Goal: Information Seeking & Learning: Learn about a topic

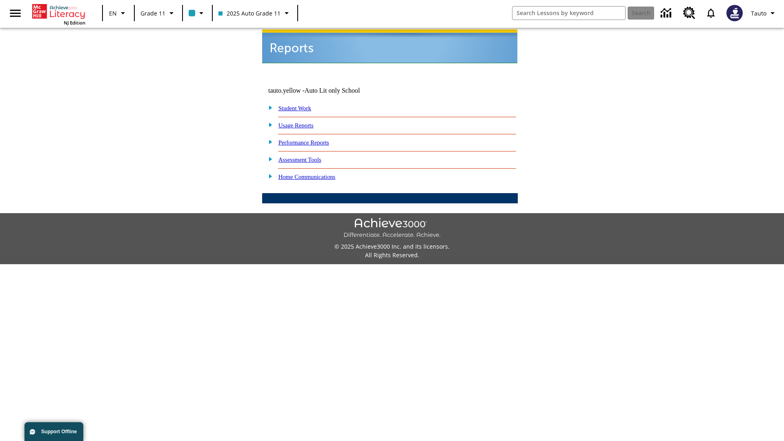
click at [302, 122] on link "Usage Reports" at bounding box center [296, 125] width 35 height 7
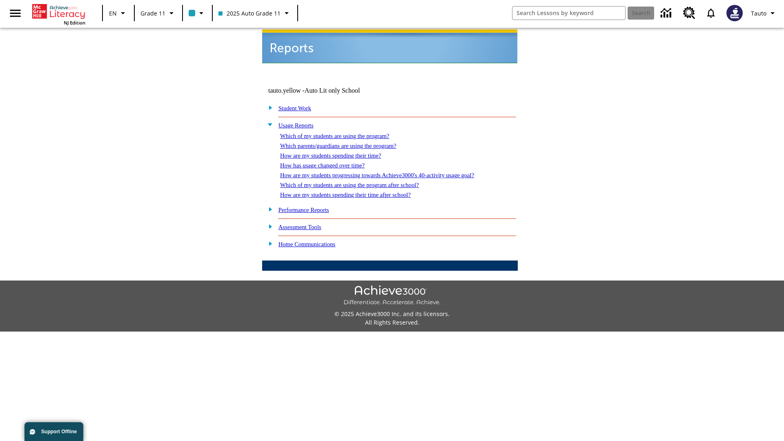
click at [343, 133] on link "Which of my students are using the program?" at bounding box center [334, 136] width 109 height 7
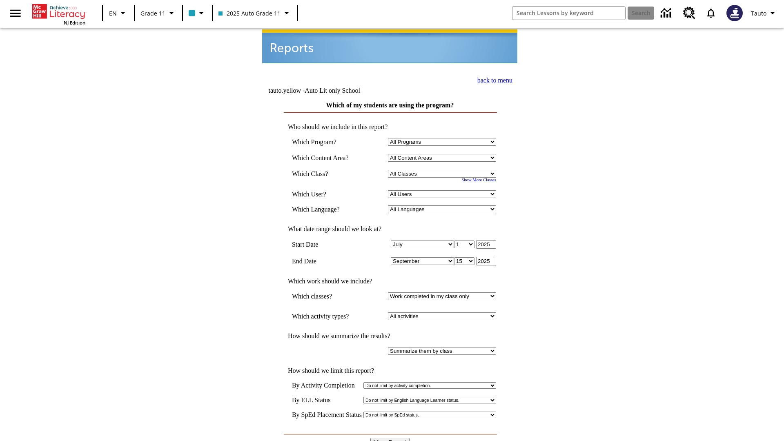
click at [444, 170] on select "Select a Class: All Classes 2025 Auto Grade 11 205 Auto Grade 11 Room 123 Empty…" at bounding box center [442, 174] width 108 height 8
select select "11133141"
select select "21437114"
click at [391, 438] on input "View Report" at bounding box center [390, 442] width 39 height 9
click at [493, 79] on link "back to menu" at bounding box center [495, 80] width 35 height 7
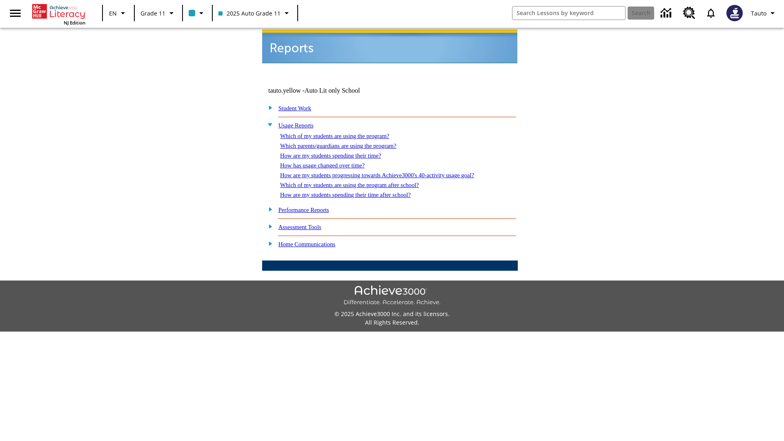
click at [347, 143] on link "Which parents/guardians are using the program?" at bounding box center [338, 146] width 116 height 7
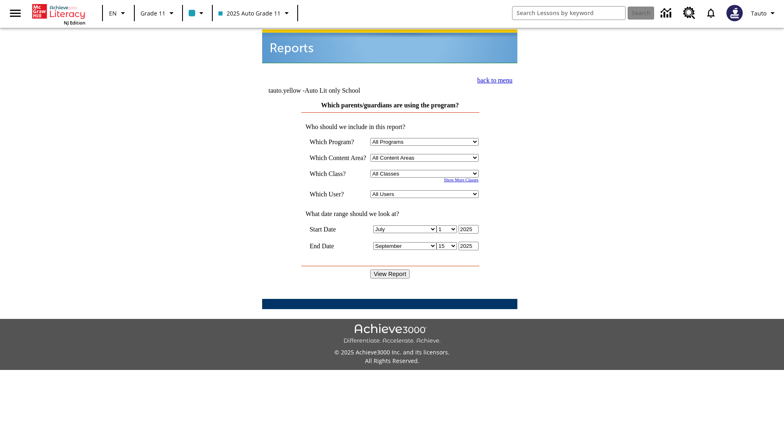
click at [426, 170] on select "Select a Class: All Classes 2025 Auto Grade 11 205 Auto Grade 11 Room 123 Empty…" at bounding box center [425, 174] width 108 height 8
select select "11133141"
click at [426, 190] on select "All Users Puma, Sautoen Puma, Sautoes Puma, Sautoss Twoclasses, Sautoen Twoclas…" at bounding box center [425, 194] width 108 height 8
select select "21437114"
click at [391, 270] on input "View Report" at bounding box center [390, 274] width 39 height 9
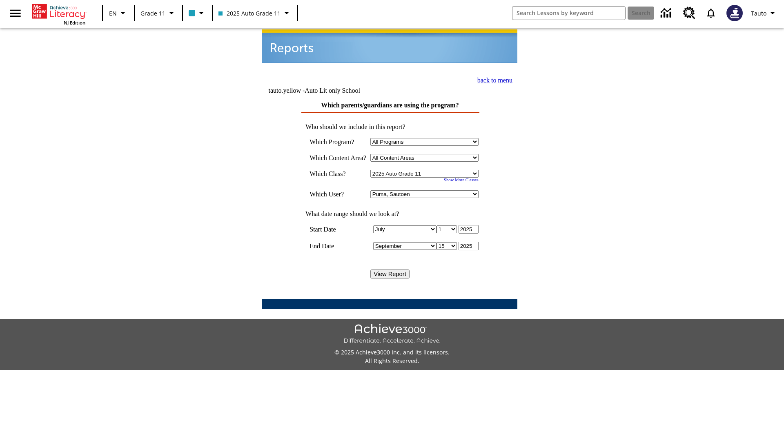
click at [493, 79] on link "back to menu" at bounding box center [495, 80] width 35 height 7
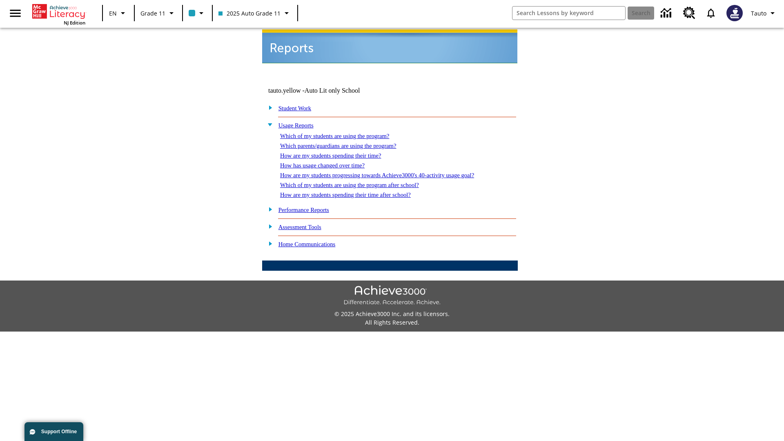
click at [339, 152] on link "How are my students spending their time?" at bounding box center [330, 155] width 101 height 7
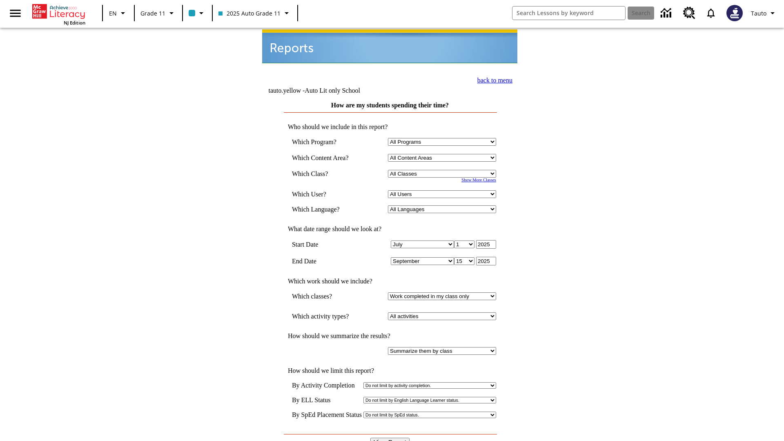
select select "11133141"
click at [444, 190] on select "All Users Puma, Sautoen Puma, Sautoes Puma, Sautoss Twoclasses, Sautoen Twoscho…" at bounding box center [442, 194] width 108 height 8
select select "21437114"
click at [391, 438] on input "View Report" at bounding box center [390, 442] width 39 height 9
click at [493, 79] on link "back to menu" at bounding box center [495, 80] width 35 height 7
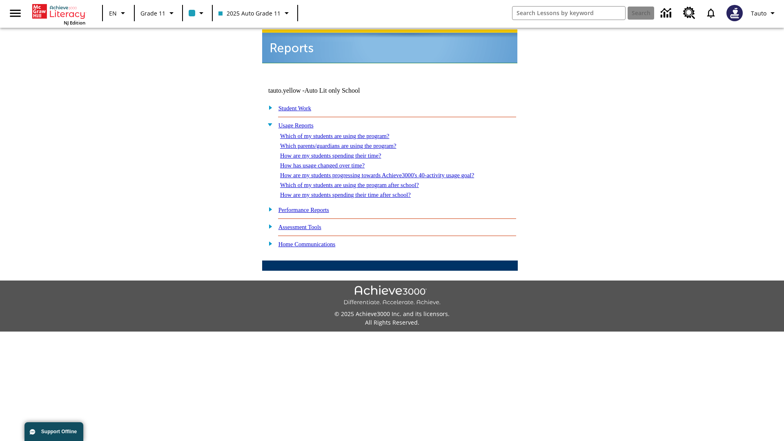
click at [329, 162] on link "How has usage changed over time?" at bounding box center [322, 165] width 85 height 7
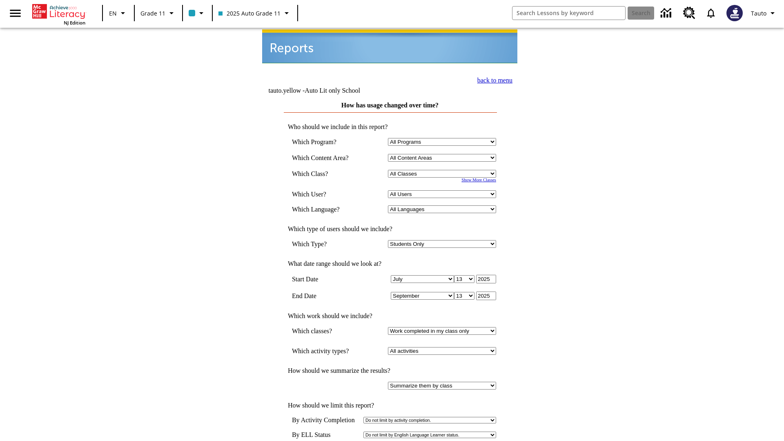
click at [444, 170] on select "Select a Class: All Classes 2025 Auto Grade 11 205 Auto Grade 11 Room 123 Empty…" at bounding box center [442, 174] width 108 height 8
select select "11133141"
click at [444, 190] on select "All Users Puma, Sautoen Puma, Sautoes Puma, Sautoss Twoclasses, Sautoen Twoscho…" at bounding box center [442, 194] width 108 height 8
select select "21437114"
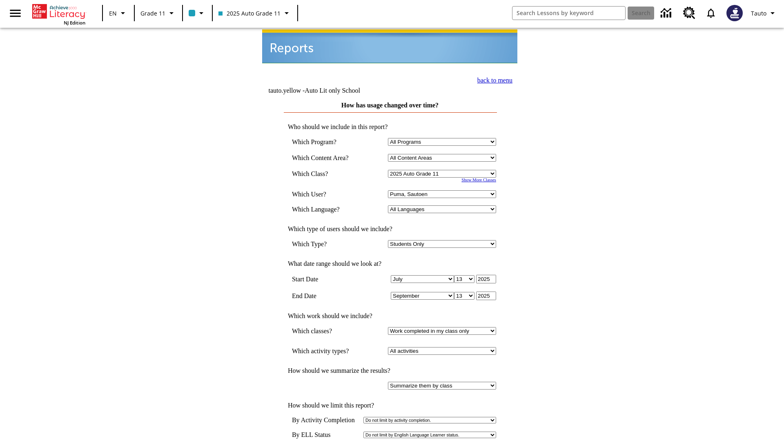
click at [493, 79] on link "back to menu" at bounding box center [495, 80] width 35 height 7
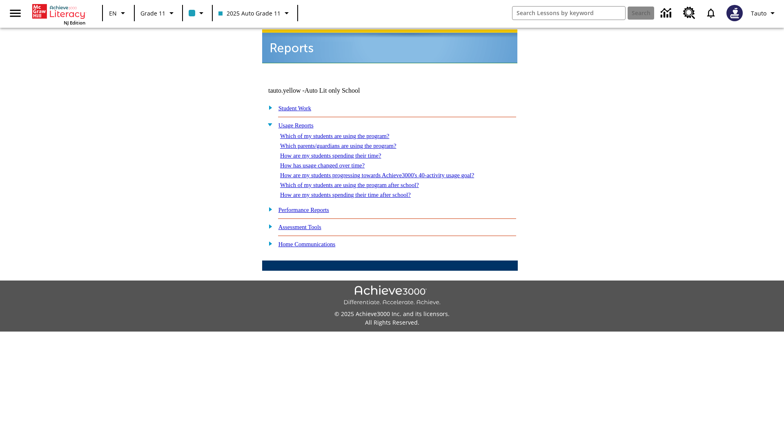
click at [391, 172] on link "How are my students progressing towards Achieve3000's 40-activity usage goal?" at bounding box center [377, 175] width 194 height 7
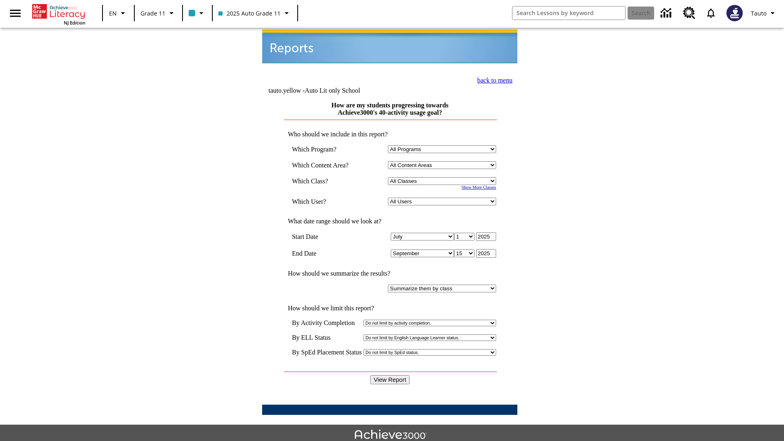
click at [444, 177] on select "Select a Class: All Classes 2025 Auto Grade 11 205 Auto Grade 11 Room 123 Empty…" at bounding box center [442, 181] width 108 height 8
select select "11133141"
click at [444, 198] on select "All Users Puma, Sautoen Puma, Sautoes Puma, Sautoss Twoclasses, Sautoen Twoscho…" at bounding box center [442, 202] width 108 height 8
select select "21437114"
click at [391, 375] on input "View Report" at bounding box center [390, 379] width 39 height 9
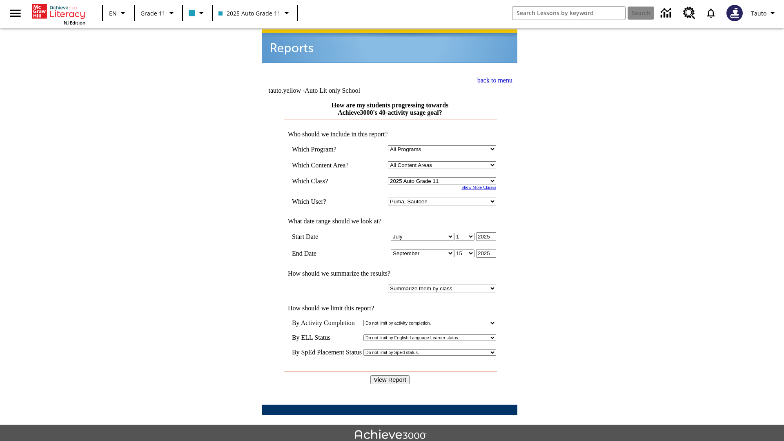
click at [493, 79] on link "back to menu" at bounding box center [495, 80] width 35 height 7
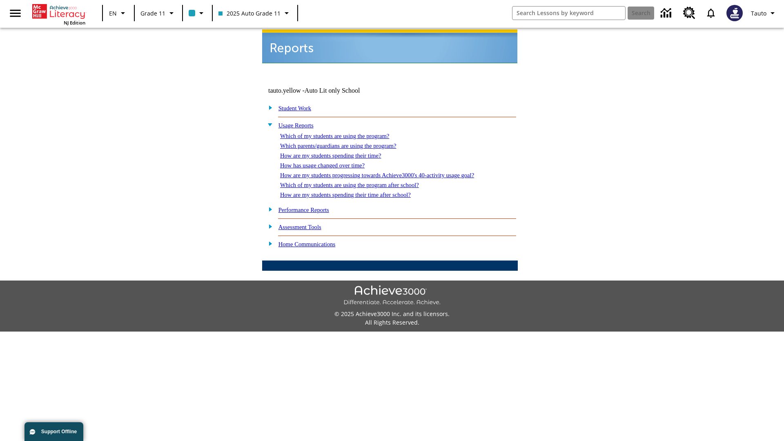
click at [360, 182] on link "Which of my students are using the program after school?" at bounding box center [349, 185] width 139 height 7
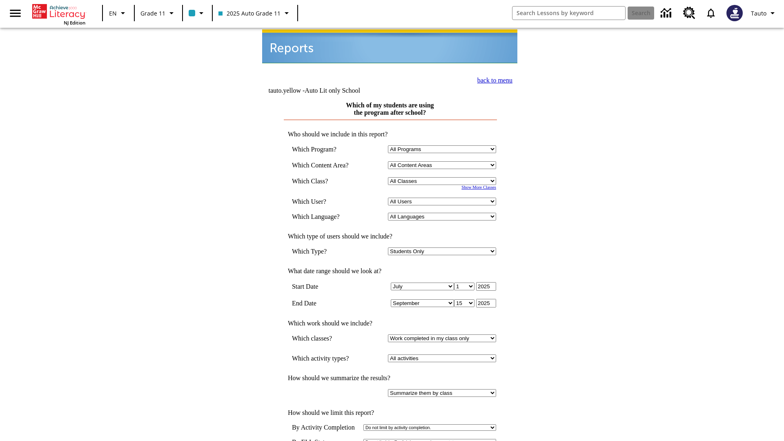
click at [444, 177] on select "Select a Class: All Classes 2025 Auto Grade 11 205 Auto Grade 11 Room 123 Empty…" at bounding box center [442, 181] width 108 height 8
select select "11133141"
select select "21437114"
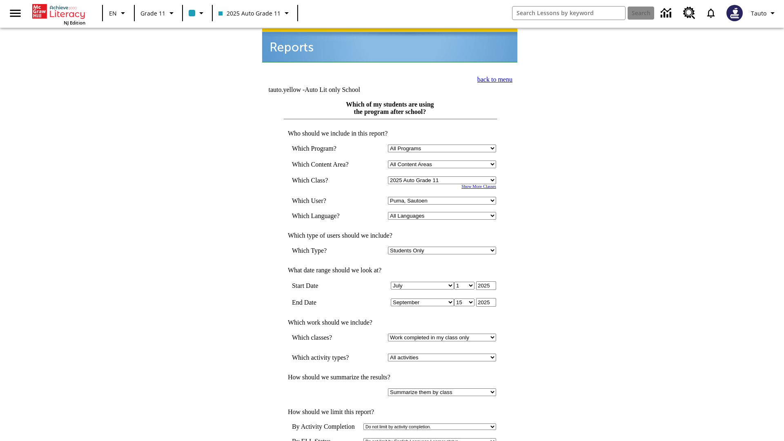
click at [493, 78] on link "back to menu" at bounding box center [495, 79] width 35 height 7
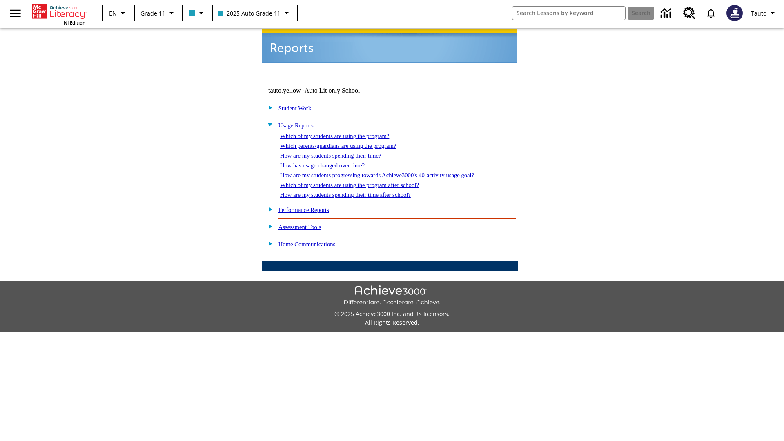
click at [355, 192] on link "How are my students spending their time after school?" at bounding box center [345, 195] width 131 height 7
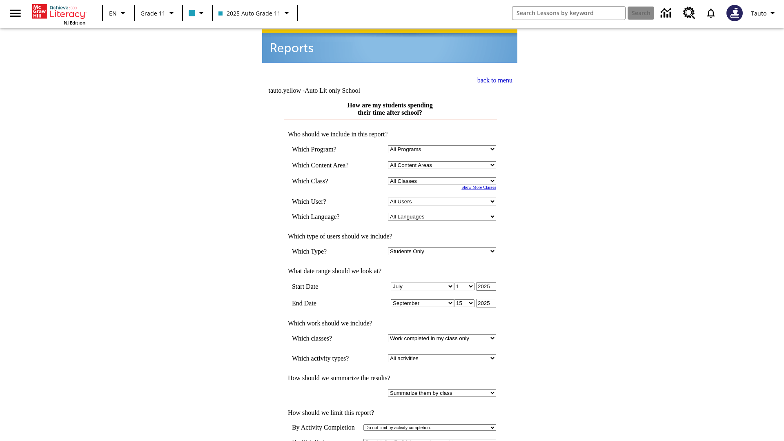
click at [444, 177] on select "Select a Class: All Classes 2025 Auto Grade 11 205 Auto Grade 11 Room 123 Empty…" at bounding box center [442, 181] width 108 height 8
select select "11133141"
click at [444, 198] on select "All Users Puma, Sautoen Puma, Sautoes Puma, Sautoss Twoclasses, Sautoen Twoscho…" at bounding box center [442, 202] width 108 height 8
select select "21437114"
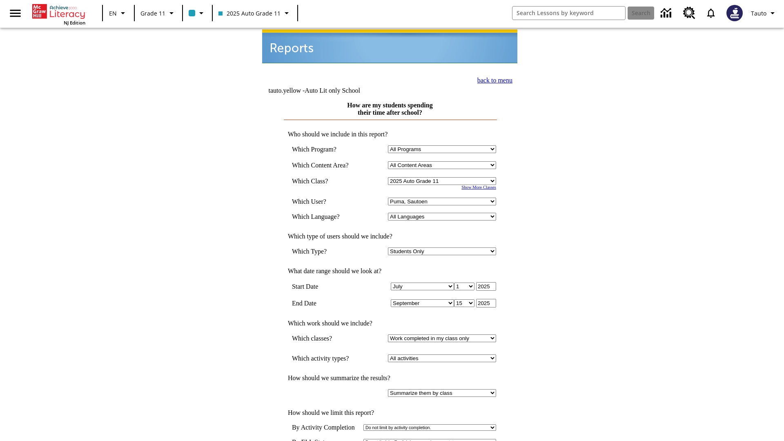
scroll to position [1, 0]
click at [493, 78] on link "back to menu" at bounding box center [495, 79] width 35 height 7
